Goal: Find contact information: Find contact information

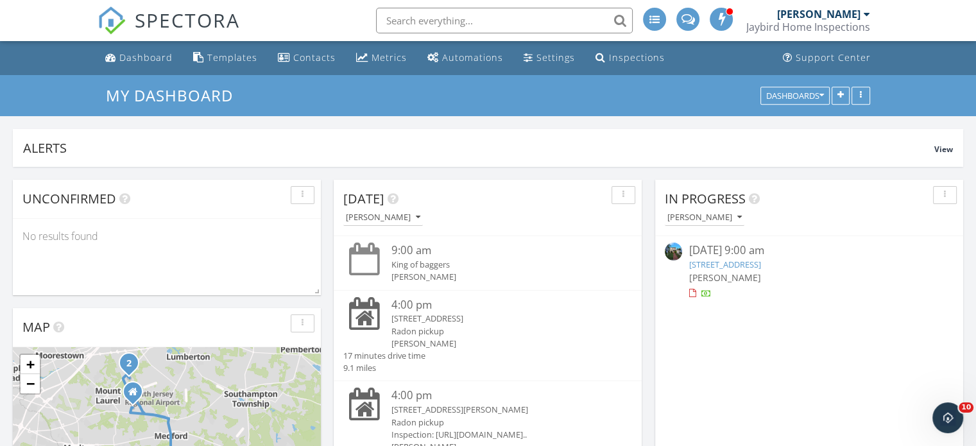
click at [753, 265] on link "[STREET_ADDRESS]" at bounding box center [725, 265] width 72 height 12
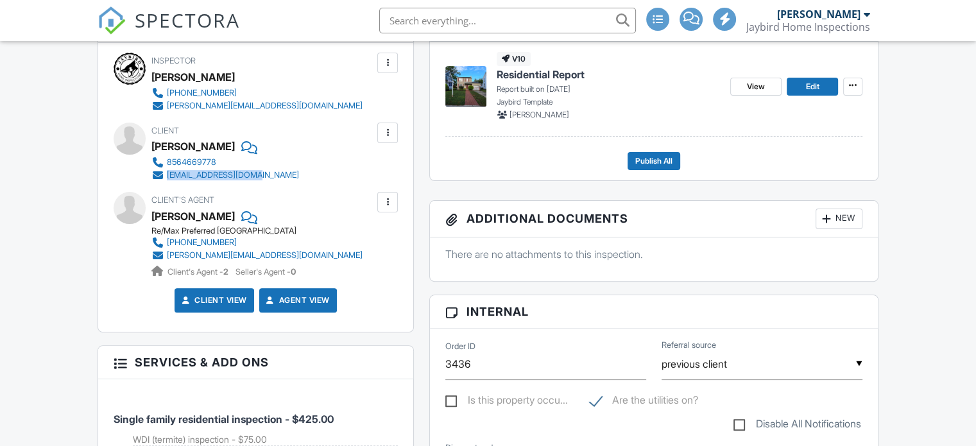
drag, startPoint x: 221, startPoint y: 176, endPoint x: 168, endPoint y: 178, distance: 52.7
click at [168, 178] on div "Client [PERSON_NAME] 8564669778 [EMAIL_ADDRESS][DOMAIN_NAME]" at bounding box center [255, 152] width 209 height 59
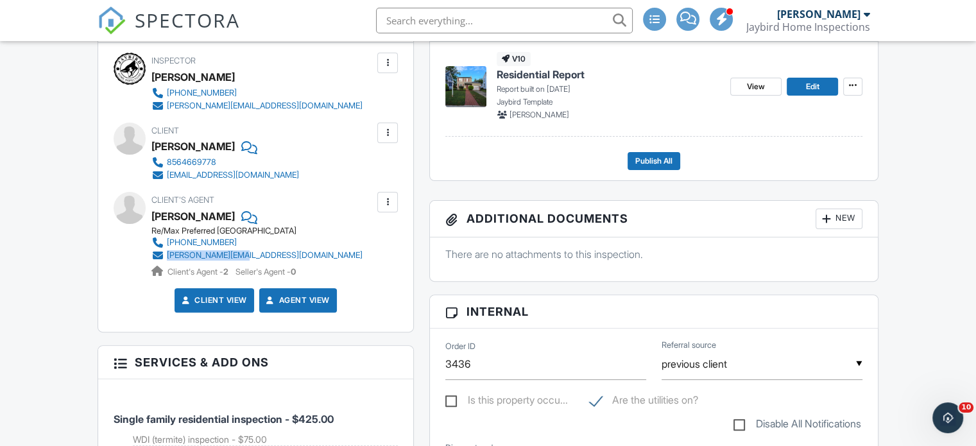
drag, startPoint x: 343, startPoint y: 253, endPoint x: 168, endPoint y: 255, distance: 175.9
click at [168, 255] on div "Client's Agent Allen Antuzzi Re/Max Preferred Cherry Hill 856-912-0218 antuzzi@…" at bounding box center [287, 235] width 273 height 86
copy div "antuzzi@gmail.com"
drag, startPoint x: 746, startPoint y: 91, endPoint x: 738, endPoint y: 105, distance: 15.5
click at [746, 91] on link "View" at bounding box center [755, 87] width 51 height 18
